Goal: Navigation & Orientation: Go to known website

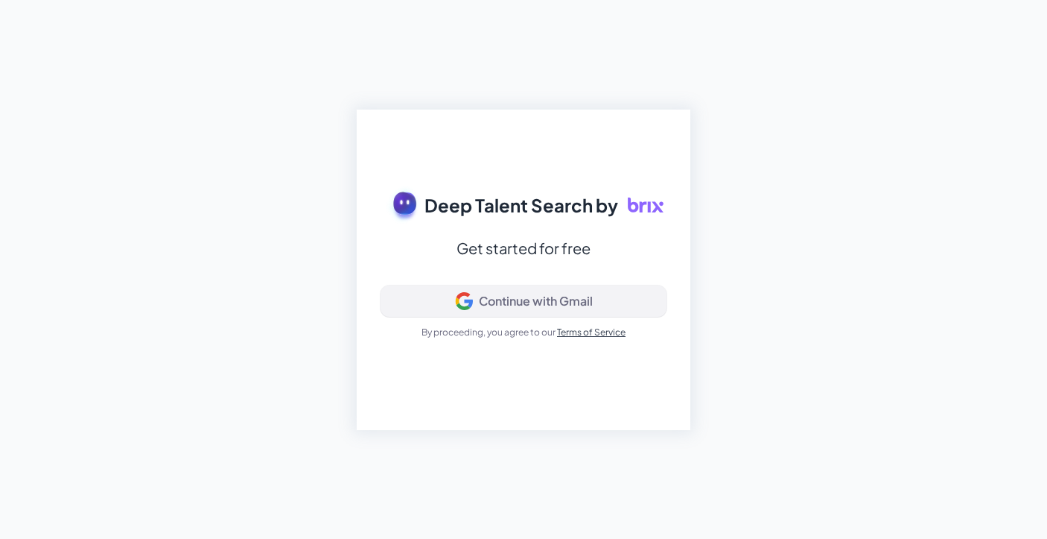
click at [591, 300] on div "Continue with Gmail" at bounding box center [536, 300] width 114 height 15
